Goal: Information Seeking & Learning: Learn about a topic

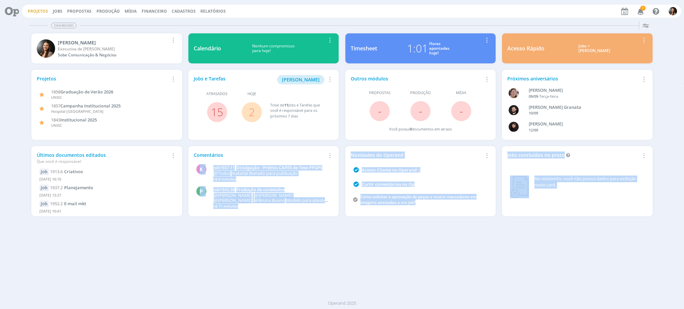
click at [39, 9] on link "Projetos" at bounding box center [38, 11] width 20 height 6
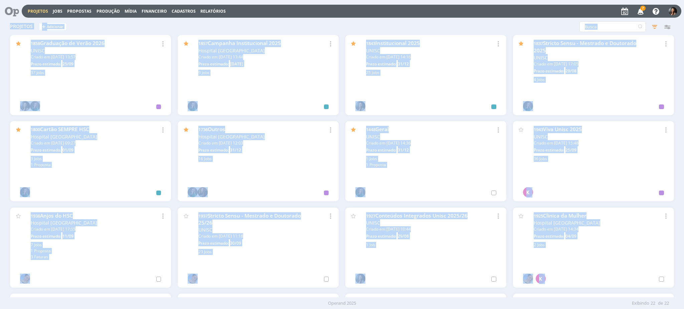
click at [0, 128] on div "Projetos + Adicionar Filtros Filtrar Limpar Status Cliente / Contrato Cliente 2…" at bounding box center [342, 158] width 684 height 279
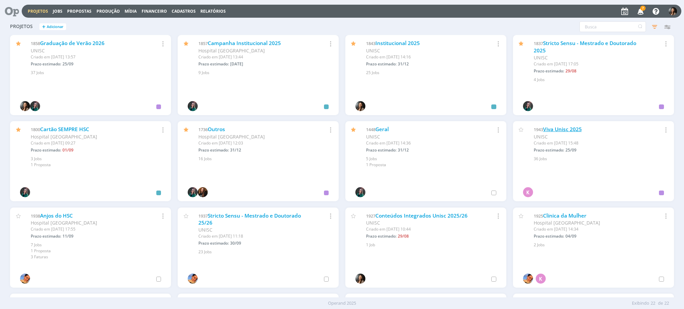
click at [573, 126] on link "Viva Unisc 2025" at bounding box center [562, 129] width 39 height 7
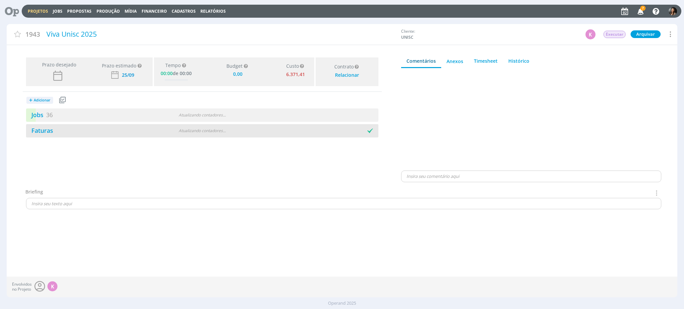
type input "0,00"
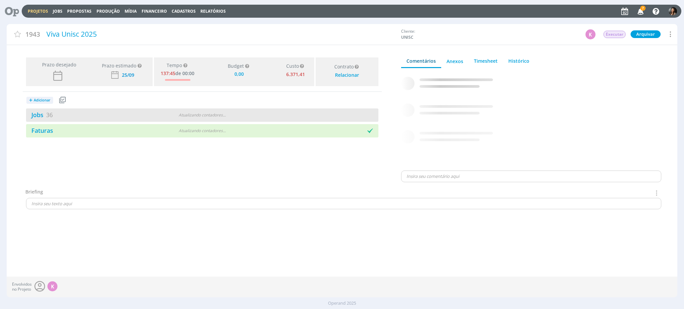
click at [224, 117] on span "." at bounding box center [223, 115] width 1 height 6
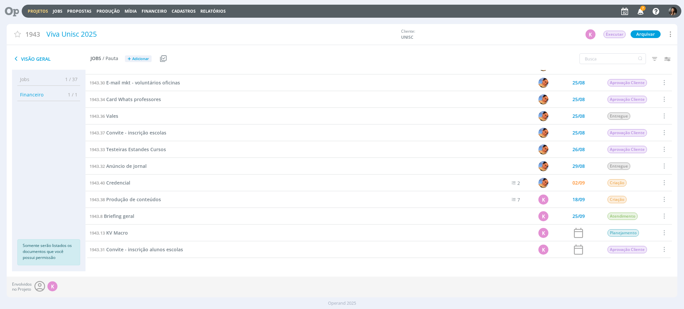
scroll to position [379, 0]
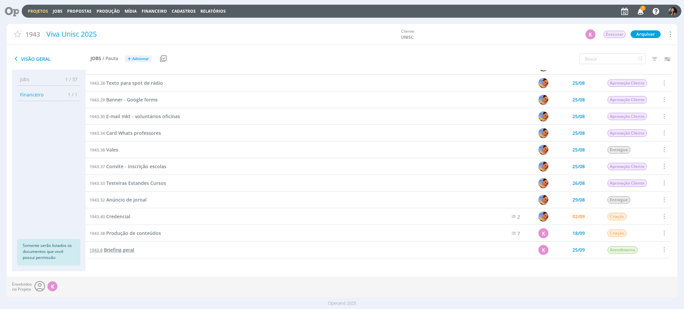
click at [118, 250] on span "Briefing geral" at bounding box center [119, 250] width 30 height 6
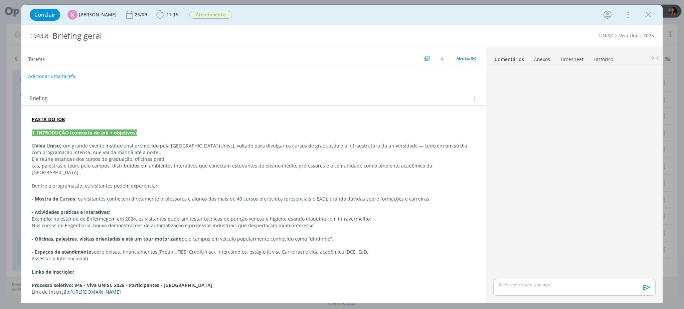
scroll to position [188, 0]
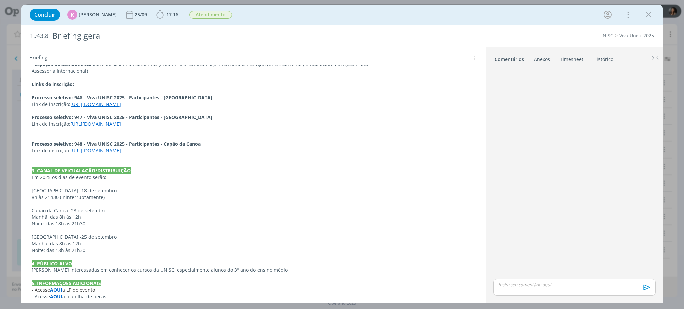
click at [56, 293] on strong "AQUI" at bounding box center [56, 296] width 12 height 6
click at [78, 275] on link "https://sobeae.sharepoint.com/:x:/s/SOBEAE/EX4c6PFvX3FPlY4SkOlHem4BVr55BDSlrTXf…" at bounding box center [75, 277] width 50 height 9
drag, startPoint x: 647, startPoint y: 14, endPoint x: 200, endPoint y: 266, distance: 513.9
click at [647, 14] on icon "dialog" at bounding box center [648, 15] width 10 height 10
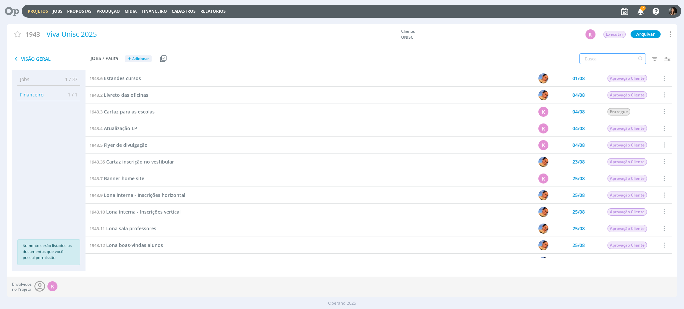
click at [609, 56] on input "text" at bounding box center [612, 58] width 66 height 11
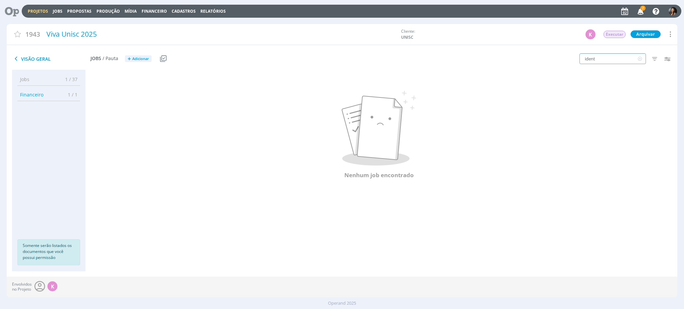
type input "iden"
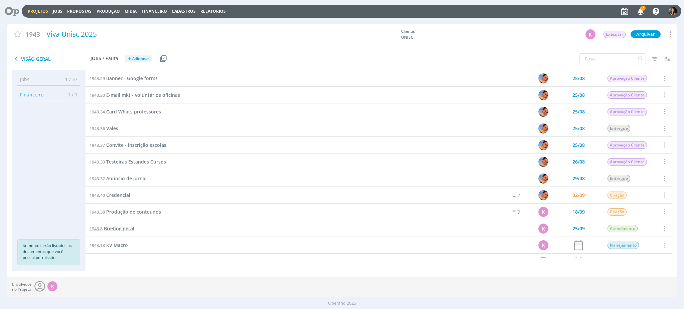
scroll to position [413, 0]
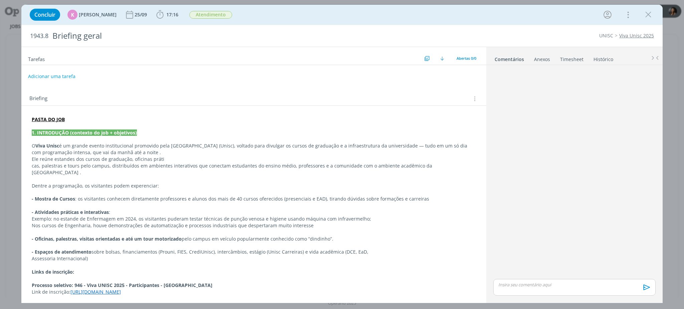
click at [49, 122] on div "PASTA DO JOB 1. INTRODUÇÃO (contexto do job + objetivos) O Viva Unisc é um gran…" at bounding box center [254, 302] width 454 height 376
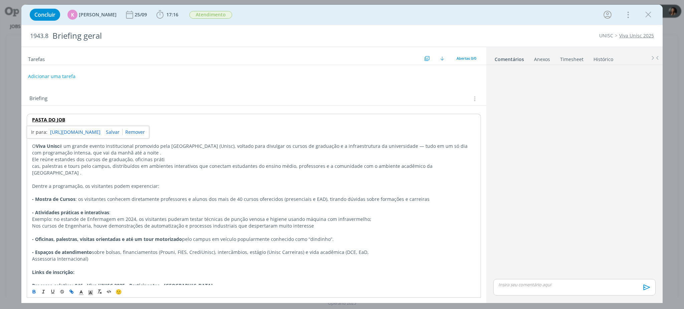
click at [49, 121] on strong "PASTA DO JOB" at bounding box center [48, 120] width 33 height 6
click at [62, 132] on link "https://sobeae.sharepoint.com/:f:/s/SOBEAE/EuZP2v9e6G5IkRxl_RXd72UBUDTMbs_xU2UZ…" at bounding box center [75, 132] width 50 height 9
drag, startPoint x: 646, startPoint y: 9, endPoint x: 223, endPoint y: 41, distance: 424.2
click at [646, 10] on icon "dialog" at bounding box center [648, 15] width 10 height 10
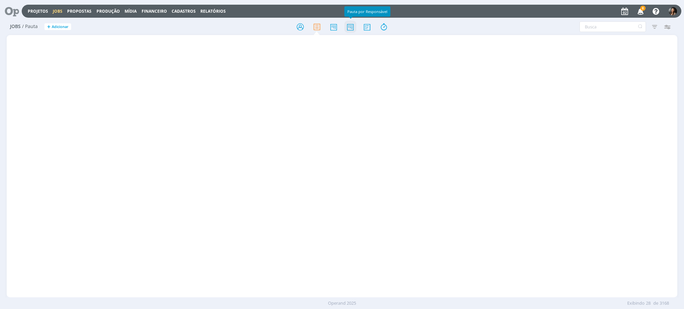
click at [348, 29] on icon at bounding box center [350, 26] width 12 height 13
click at [351, 31] on link at bounding box center [350, 27] width 12 height 12
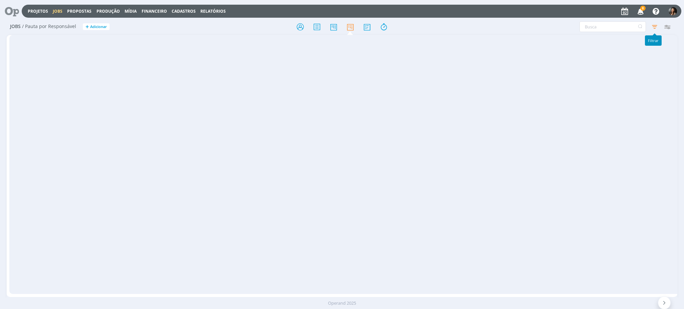
click at [656, 24] on icon "button" at bounding box center [654, 27] width 12 height 12
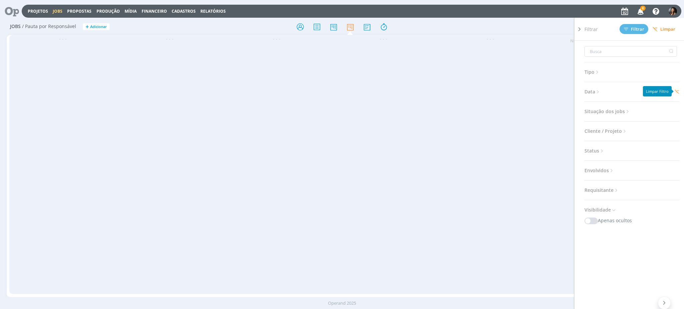
click at [677, 90] on icon at bounding box center [676, 91] width 5 height 5
click at [593, 93] on span "Data" at bounding box center [592, 91] width 16 height 9
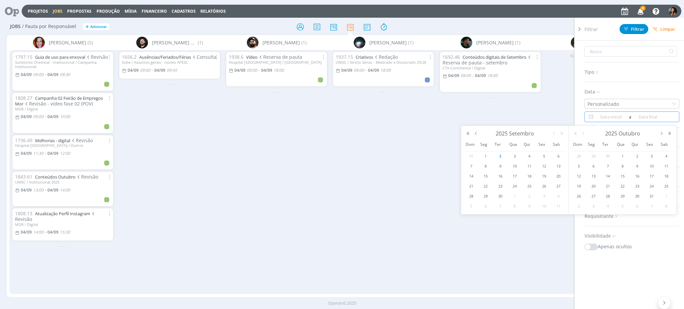
click at [619, 115] on input at bounding box center [611, 117] width 32 height 8
click at [499, 155] on span "2" at bounding box center [500, 156] width 8 height 8
click at [499, 156] on span "2" at bounding box center [500, 156] width 8 height 8
type input "02/09/2025"
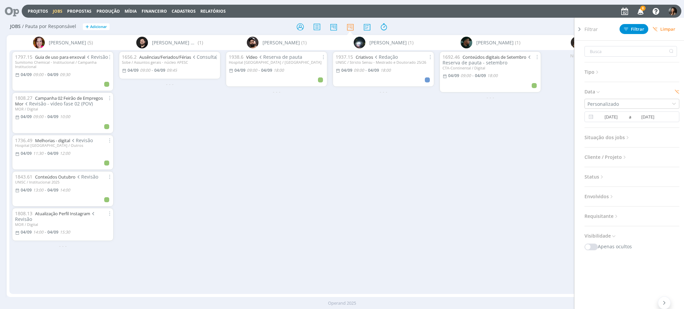
click at [620, 110] on div "Personalizado 02/09/2025 a 02/09/2025" at bounding box center [631, 110] width 95 height 23
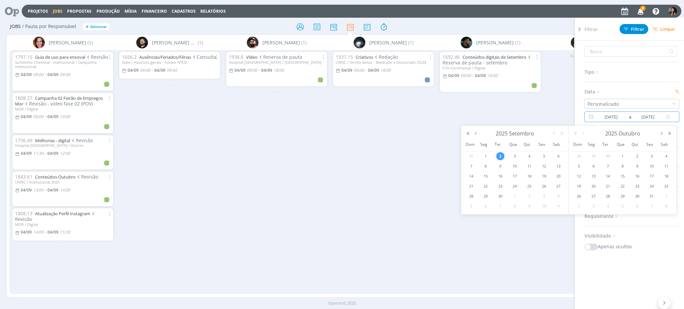
click at [623, 117] on input "02/09/2025" at bounding box center [611, 117] width 32 height 8
click at [514, 158] on span "3" at bounding box center [515, 156] width 8 height 8
click at [514, 157] on span "3" at bounding box center [515, 156] width 8 height 8
type input "03/09/2025"
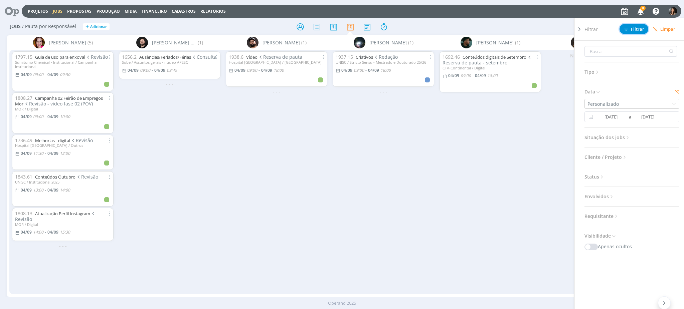
drag, startPoint x: 636, startPoint y: 30, endPoint x: 589, endPoint y: 35, distance: 47.3
click at [636, 30] on span "Filtrar" at bounding box center [634, 29] width 20 height 4
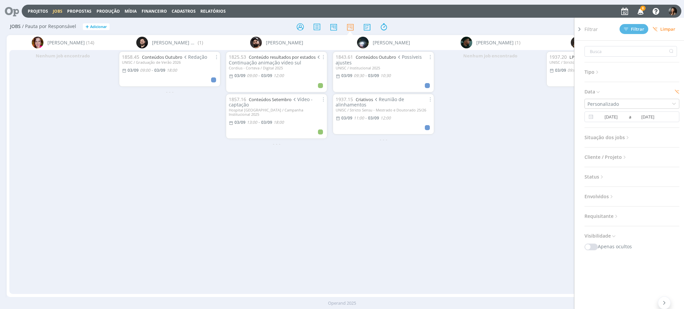
click at [481, 23] on div "Jobs / Pauta por Responsável + Adicionar Filtrar Filtrar Limpar Tipo Jobs e Tar…" at bounding box center [342, 27] width 670 height 17
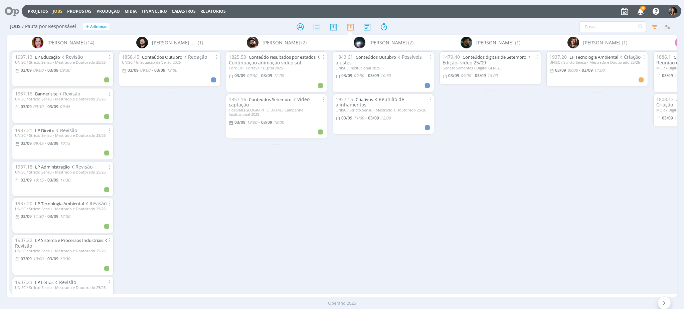
click at [292, 206] on div "1825.53 Conteúdo resultados por estados Continuação animação vídeo sul Cordius …" at bounding box center [276, 172] width 107 height 244
drag, startPoint x: 257, startPoint y: 220, endPoint x: 65, endPoint y: 23, distance: 275.1
click at [253, 208] on div "1825.53 Conteúdo resultados por estados Continuação animação vídeo sul Cordius …" at bounding box center [276, 172] width 107 height 244
drag, startPoint x: 362, startPoint y: 248, endPoint x: 384, endPoint y: 185, distance: 66.3
click at [362, 245] on div "1843.61 Conteúdos Outubro Possíveis ajustes UNISC / Institucional 2025 03/09 09…" at bounding box center [383, 172] width 107 height 244
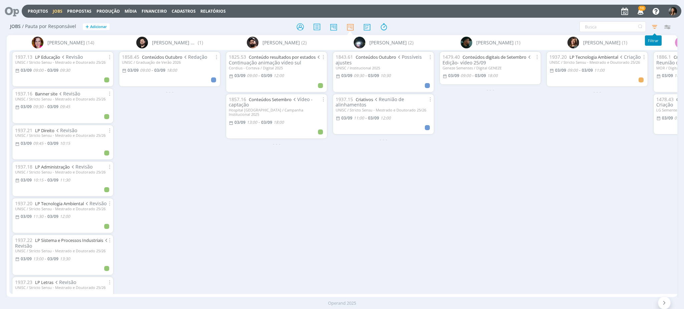
drag, startPoint x: 653, startPoint y: 26, endPoint x: 652, endPoint y: 34, distance: 7.7
click at [653, 27] on icon "button" at bounding box center [654, 27] width 12 height 12
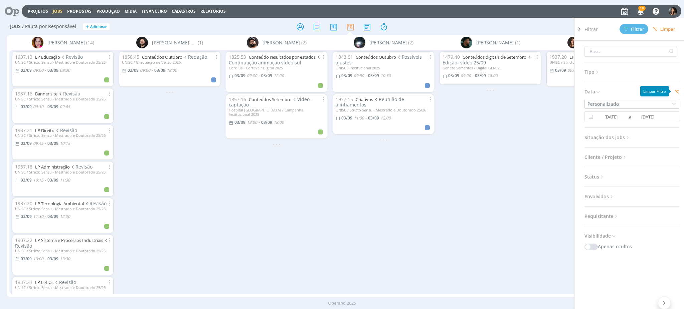
click at [671, 89] on h3 "Data" at bounding box center [631, 91] width 95 height 9
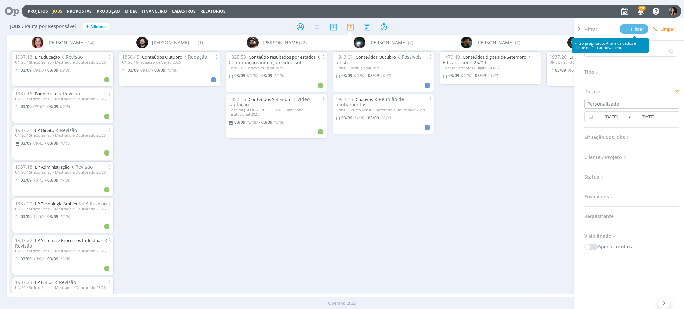
click at [633, 34] on div "Filtrar Filtrar Limpar" at bounding box center [634, 29] width 100 height 23
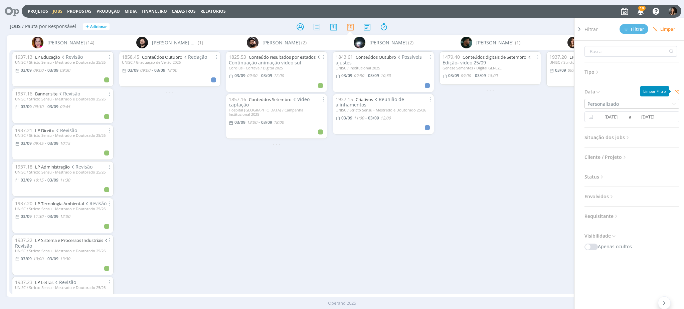
click at [674, 89] on icon at bounding box center [676, 91] width 5 height 5
click at [631, 30] on span "Filtrar" at bounding box center [634, 29] width 20 height 4
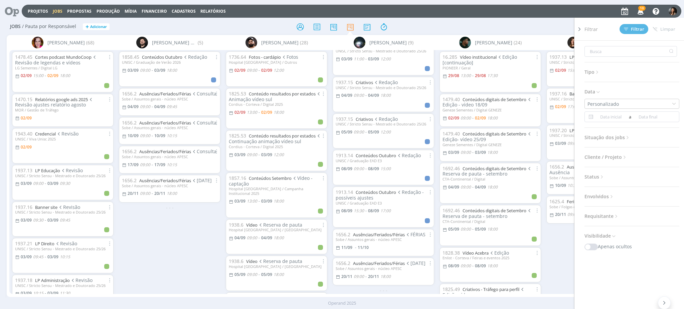
scroll to position [105, 0]
drag, startPoint x: 172, startPoint y: 265, endPoint x: 197, endPoint y: 307, distance: 48.7
click at [172, 267] on div "1858.45 Conteúdos Outubro Redação UNISC / Graduação de Verão 2026 03/09 09:00 -…" at bounding box center [169, 172] width 107 height 244
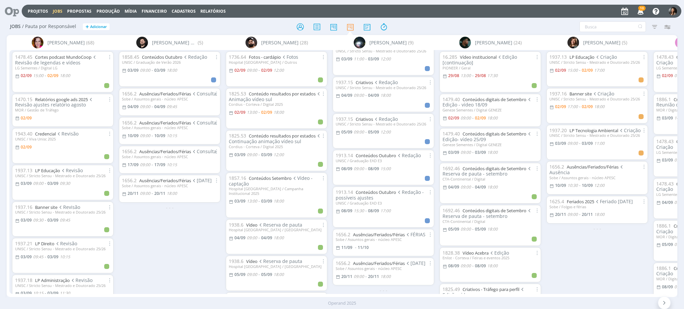
drag, startPoint x: 183, startPoint y: 265, endPoint x: 219, endPoint y: 304, distance: 52.9
click at [186, 269] on div "1858.45 Conteúdos Outubro Redação UNISC / Graduação de Verão 2026 03/09 09:00 -…" at bounding box center [169, 172] width 107 height 244
click at [357, 116] on link "Criativos" at bounding box center [364, 119] width 17 height 6
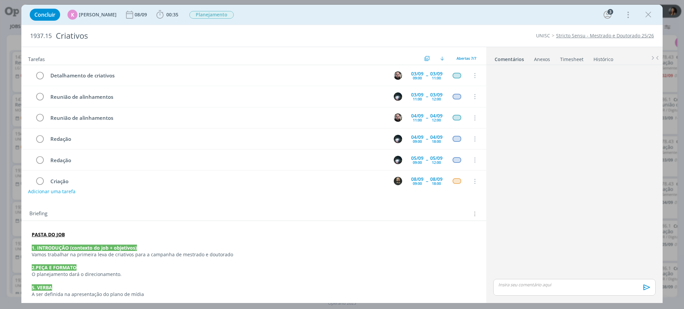
scroll to position [33, 0]
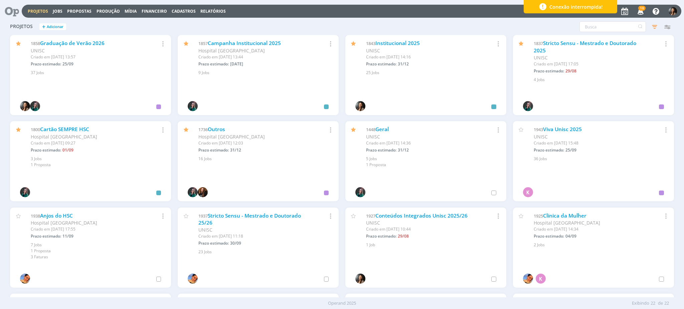
drag, startPoint x: 270, startPoint y: 215, endPoint x: 274, endPoint y: 191, distance: 24.6
click at [271, 214] on link "Stricto Sensu - Mestrado e Doutorado 25/26" at bounding box center [249, 219] width 103 height 14
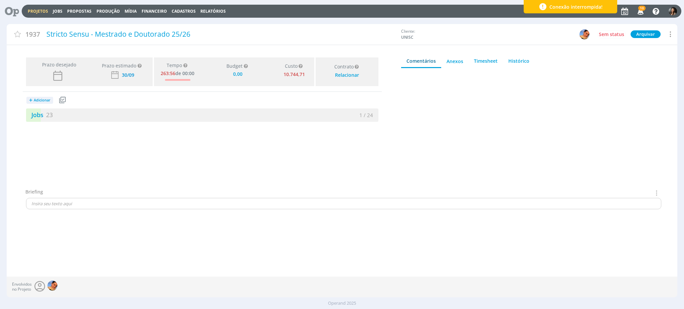
type input "0,00"
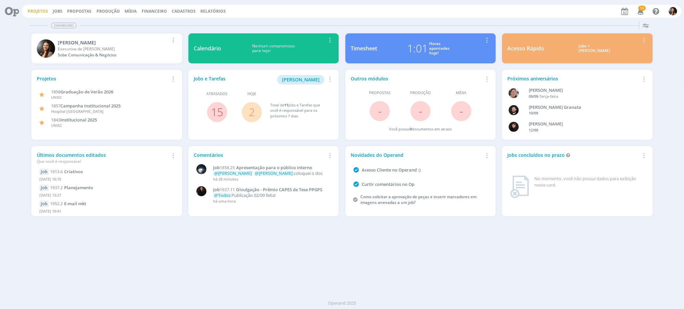
click at [35, 12] on link "Projetos" at bounding box center [38, 11] width 20 height 6
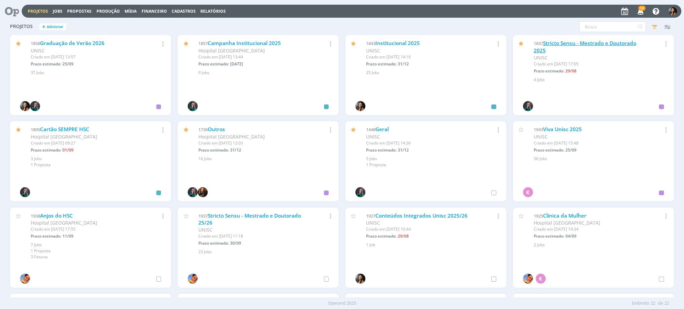
click at [552, 42] on link "Stricto Sensu - Mestrado e Doutorado 2025" at bounding box center [585, 47] width 103 height 14
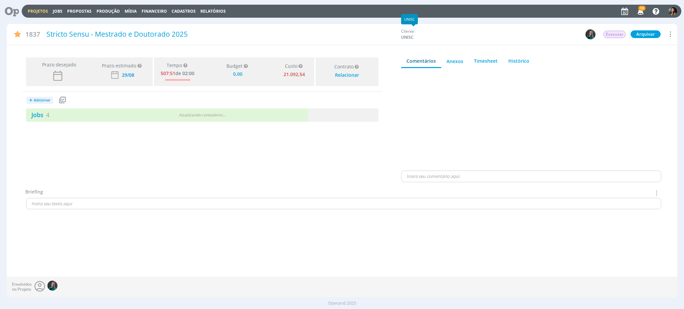
type input "0,00"
click at [273, 150] on div "Prazo desejado Prazo estimado Prazo estimado é a maior data dentre todos os job…" at bounding box center [202, 122] width 391 height 134
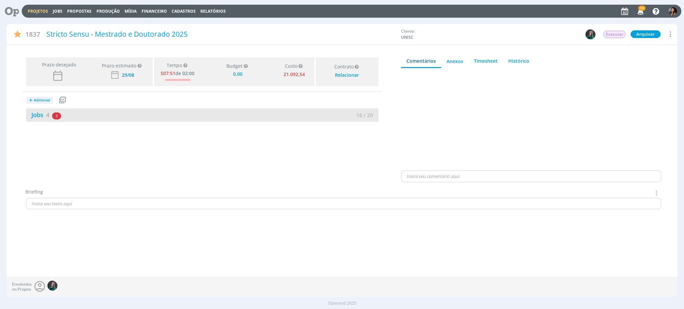
click at [270, 120] on div "Jobs 4 2 atrasados 16 / 20" at bounding box center [202, 115] width 352 height 13
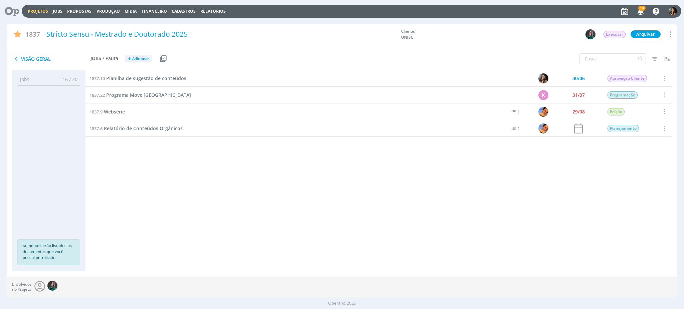
drag, startPoint x: 317, startPoint y: 204, endPoint x: 235, endPoint y: 190, distance: 83.1
click at [312, 202] on div "1837.10 Planilha de sugestão de conteúdos 30/06 Aprovação Cliente Selecionar Co…" at bounding box center [378, 164] width 586 height 188
click at [650, 56] on icon "button" at bounding box center [654, 59] width 12 height 12
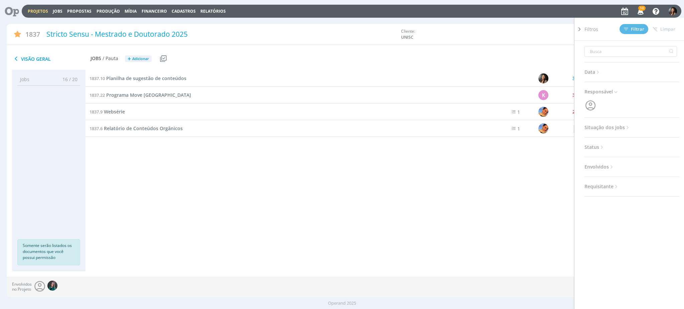
drag, startPoint x: 612, startPoint y: 127, endPoint x: 611, endPoint y: 133, distance: 5.7
click at [612, 127] on span "Situação dos jobs" at bounding box center [607, 127] width 46 height 9
click at [626, 143] on span at bounding box center [627, 145] width 13 height 7
click at [631, 27] on span "Filtrar" at bounding box center [634, 29] width 20 height 4
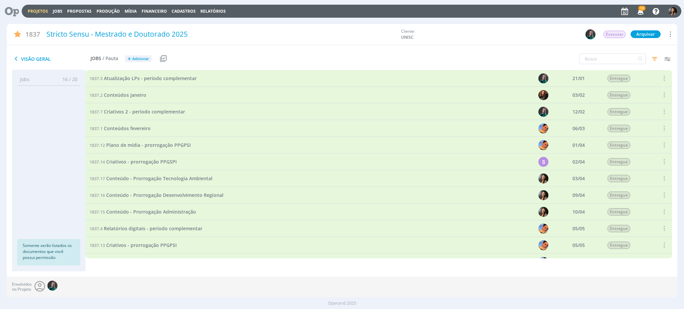
scroll to position [134, 0]
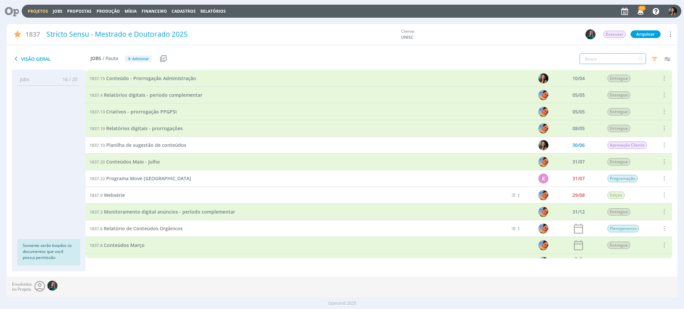
click at [600, 58] on input "text" at bounding box center [612, 58] width 66 height 11
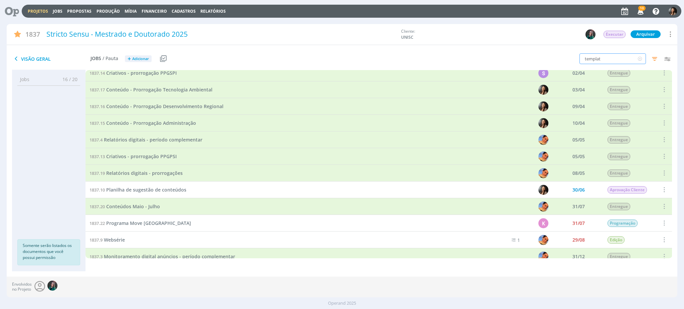
type input "template"
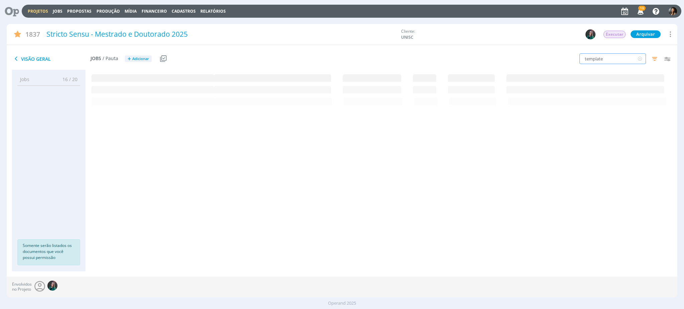
scroll to position [0, 0]
drag, startPoint x: 597, startPoint y: 60, endPoint x: 569, endPoint y: 56, distance: 28.1
click at [568, 59] on div "template Filtros Filtrar Limpar template Data Personalizado a Responsável Situa…" at bounding box center [565, 59] width 223 height 17
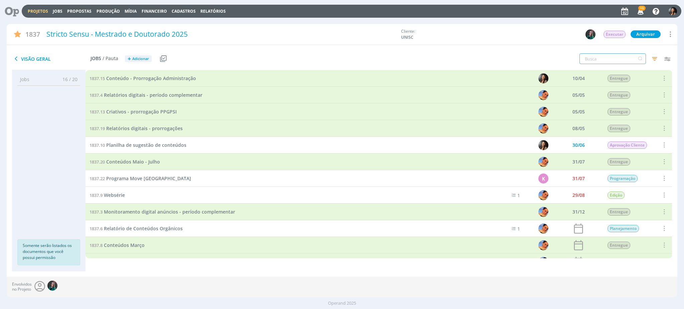
scroll to position [146, 0]
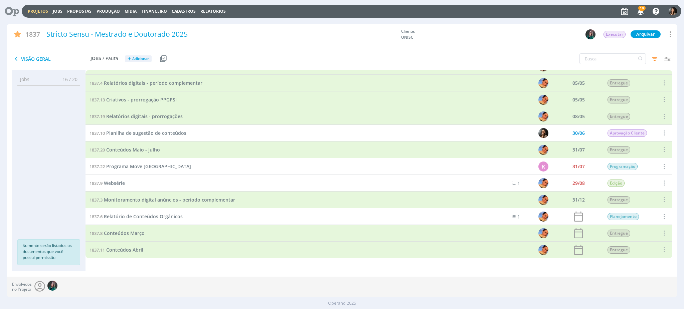
click at [37, 8] on link "Projetos" at bounding box center [38, 11] width 20 height 6
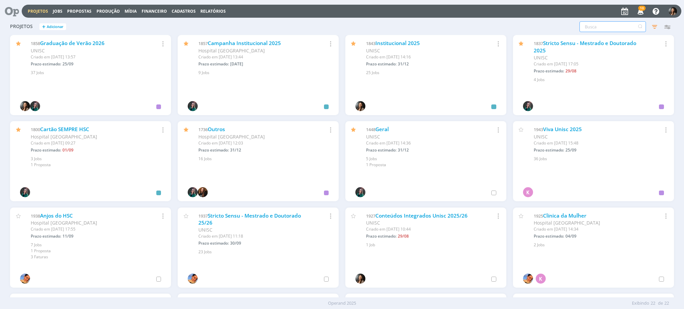
click at [597, 25] on input "text" at bounding box center [612, 26] width 66 height 11
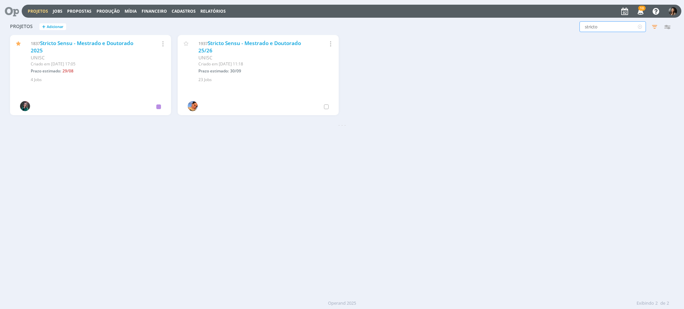
drag, startPoint x: 607, startPoint y: 27, endPoint x: 514, endPoint y: 25, distance: 93.2
click at [514, 26] on div "stricto Filtros Filtrar Limpar stricto Status Cliente / Contrato Cliente 2 sele…" at bounding box center [551, 26] width 245 height 11
type input "mestrado"
drag, startPoint x: 302, startPoint y: 201, endPoint x: 100, endPoint y: 164, distance: 205.4
click at [300, 201] on div "Projetos + Adicionar mestrado Filtros Filtrar Limpar mestrado Status Cliente / …" at bounding box center [342, 158] width 670 height 279
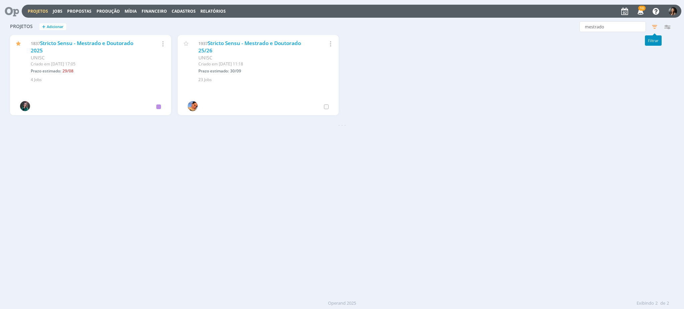
click at [655, 28] on icon "button" at bounding box center [654, 27] width 12 height 12
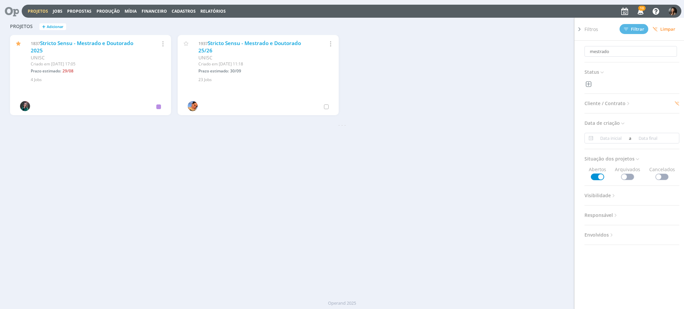
click at [626, 175] on span at bounding box center [627, 177] width 13 height 7
click at [635, 29] on span "Filtrar" at bounding box center [634, 29] width 20 height 4
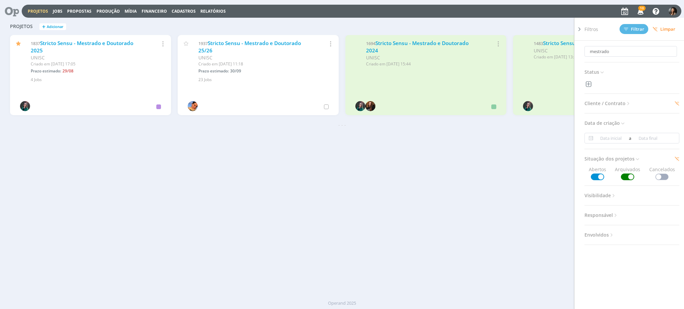
click at [349, 225] on div "Projetos + Adicionar mestrado Filtros Filtrar Limpar mestrado Status Cliente / …" at bounding box center [342, 158] width 670 height 279
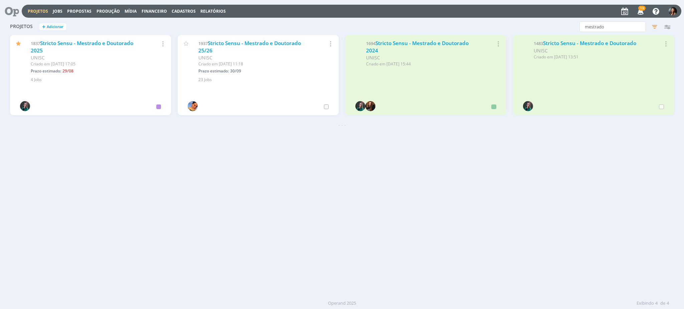
drag, startPoint x: 367, startPoint y: 242, endPoint x: 355, endPoint y: 219, distance: 25.4
click at [362, 237] on div "Projetos + Adicionar mestrado Filtros Filtrar Limpar mestrado Status Cliente / …" at bounding box center [342, 158] width 670 height 279
click at [446, 44] on link "Stricto Sensu - Mestrado e Doutorado 2024" at bounding box center [417, 47] width 103 height 14
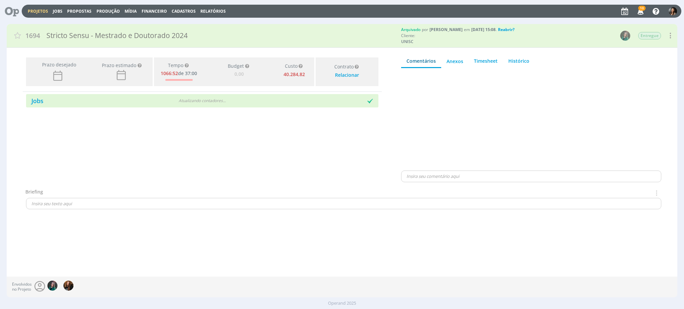
click at [214, 93] on div "Jobs Atualizando contadores . . ." at bounding box center [202, 100] width 359 height 16
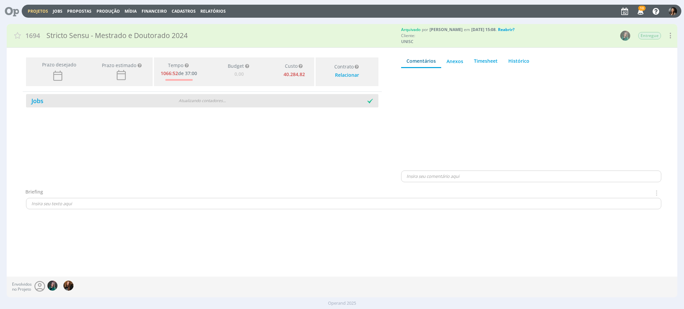
type input "0,00"
click at [223, 106] on div "Jobs" at bounding box center [202, 100] width 352 height 13
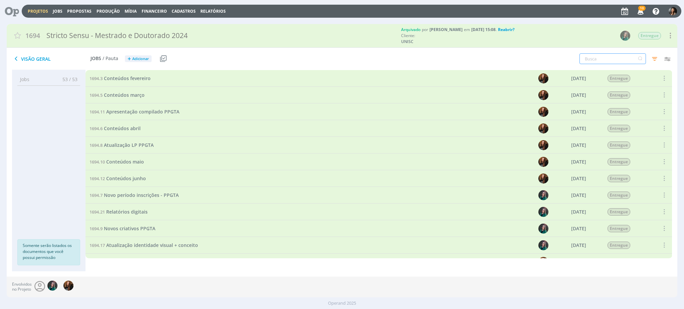
click at [613, 61] on input "text" at bounding box center [612, 58] width 66 height 11
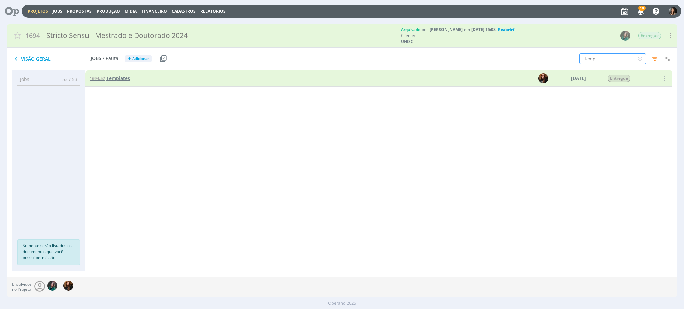
type input "temp"
click at [110, 78] on span "Templates" at bounding box center [118, 78] width 24 height 6
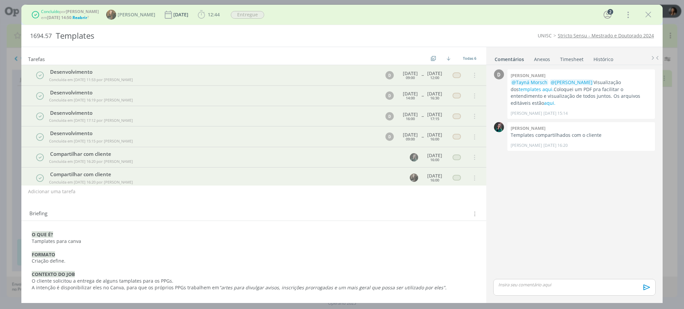
click at [71, 243] on p "Tamplates para canva" at bounding box center [254, 241] width 444 height 7
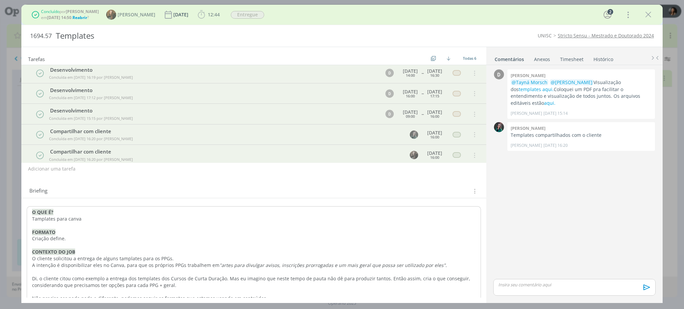
scroll to position [44, 0]
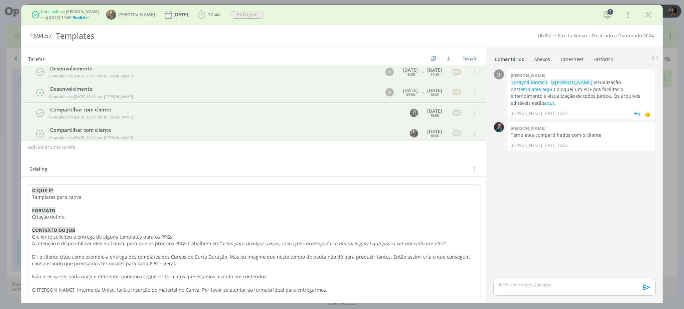
drag, startPoint x: 599, startPoint y: 245, endPoint x: 585, endPoint y: 95, distance: 149.9
click at [599, 244] on div "D 0 Diana arend @Tayná Morsch @Renata Piccinin Visualização dos templates aqui.…" at bounding box center [574, 173] width 168 height 210
click at [555, 100] on link "aqui." at bounding box center [549, 103] width 11 height 6
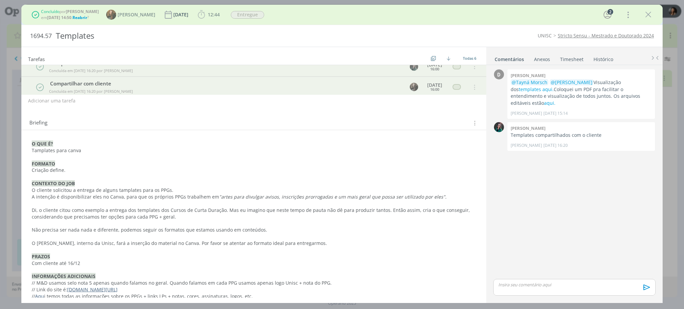
scroll to position [111, 0]
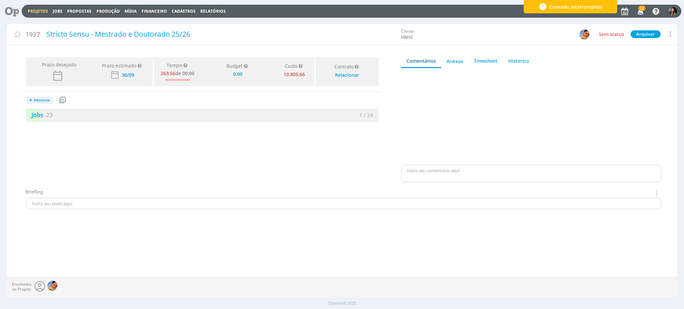
type input "0,00"
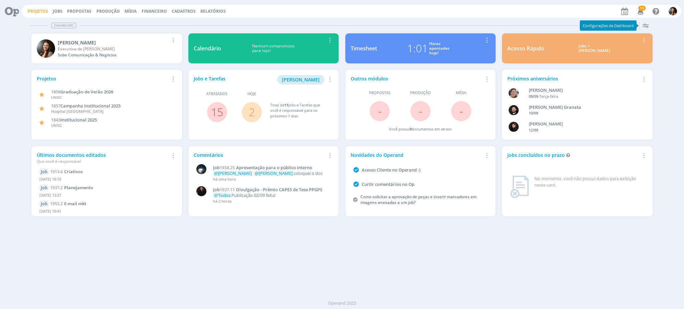
click at [34, 8] on link "Projetos" at bounding box center [38, 11] width 20 height 6
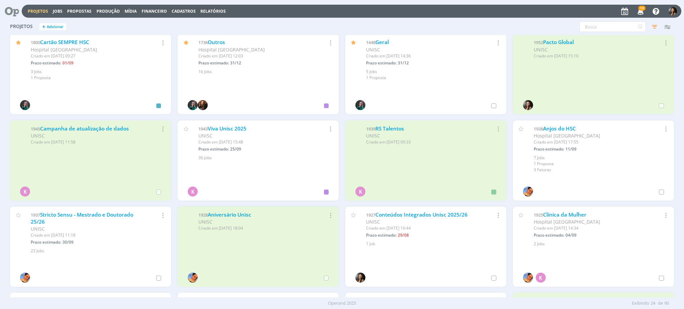
scroll to position [134, 0]
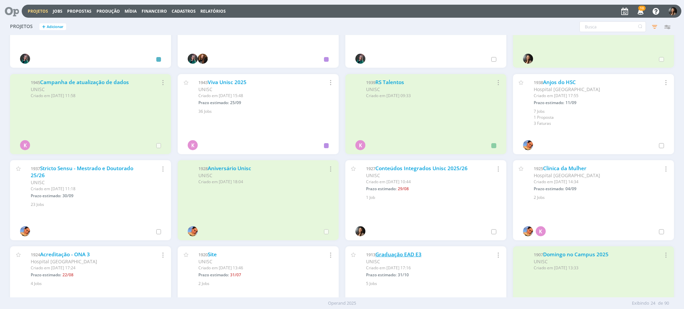
click at [410, 256] on link "Graduação EAD E3" at bounding box center [398, 254] width 46 height 7
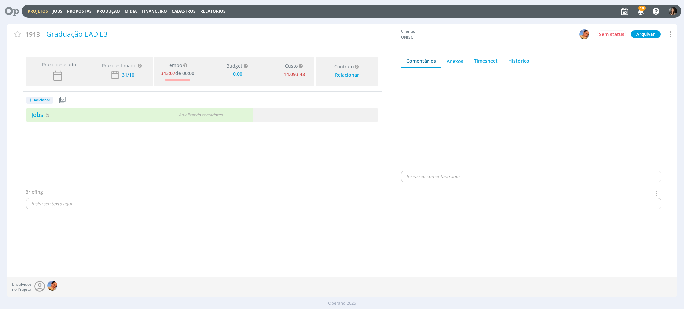
type input "0,00"
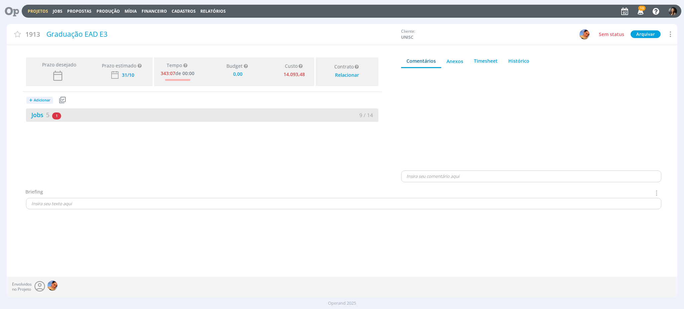
click at [230, 122] on div "Jobs 5 1 atrasado 9 / 14" at bounding box center [202, 115] width 352 height 13
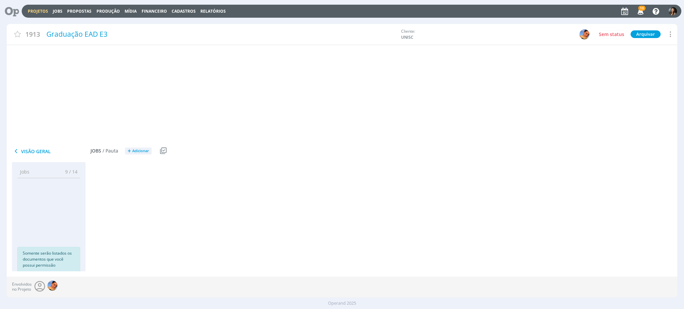
drag, startPoint x: 227, startPoint y: 116, endPoint x: 140, endPoint y: 156, distance: 95.6
click at [227, 115] on div "9 / 14" at bounding box center [290, 116] width 176 height 8
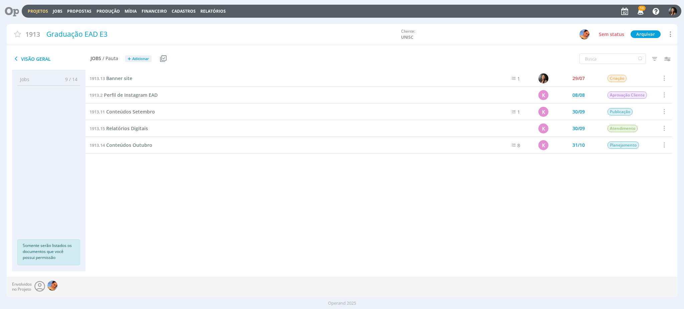
click at [220, 55] on div "Visão Geral Jobs / Pauta + Adicionar Usar Job de template Criar template a part…" at bounding box center [230, 59] width 447 height 17
click at [220, 201] on div "1913.13 Banner site 1 29/07 Criação Selecionar Concluir Cancelar Iniciar timesh…" at bounding box center [378, 164] width 586 height 188
drag, startPoint x: 130, startPoint y: 106, endPoint x: 132, endPoint y: 111, distance: 5.5
click at [130, 106] on div "1913.11 Conteúdos Setembro" at bounding box center [283, 112] width 396 height 16
click at [132, 111] on span "Conteúdos Setembro" at bounding box center [130, 112] width 49 height 6
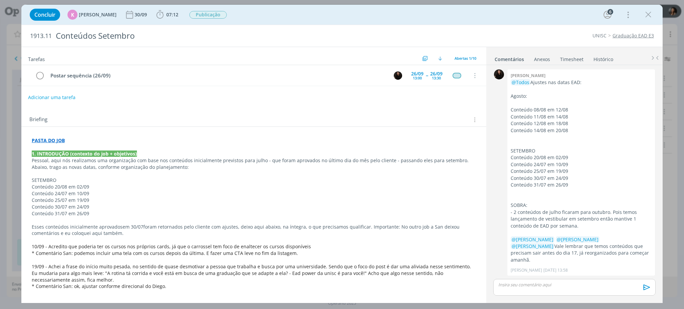
scroll to position [443, 0]
